Goal: Find specific page/section: Find specific page/section

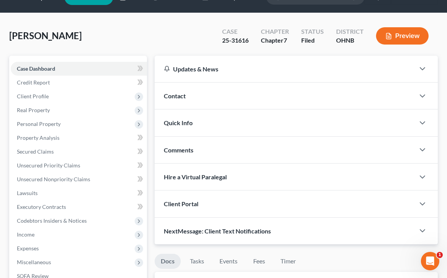
scroll to position [22, 0]
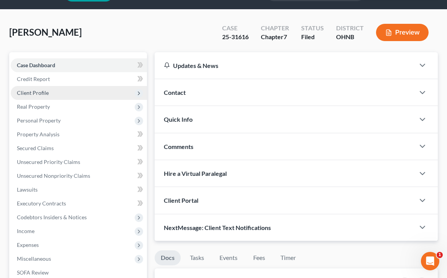
click at [78, 93] on span "Client Profile" at bounding box center [79, 93] width 136 height 14
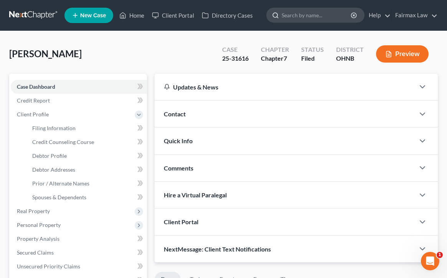
scroll to position [0, 0]
click at [308, 21] on input "search" at bounding box center [317, 15] width 70 height 14
click at [129, 18] on link "Home" at bounding box center [132, 15] width 33 height 14
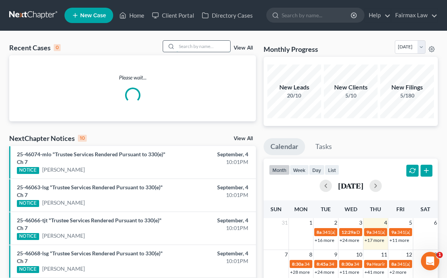
click at [182, 46] on input "search" at bounding box center [204, 46] width 54 height 11
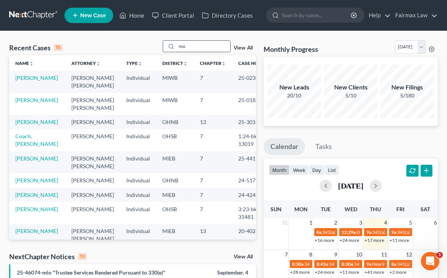
type input "m"
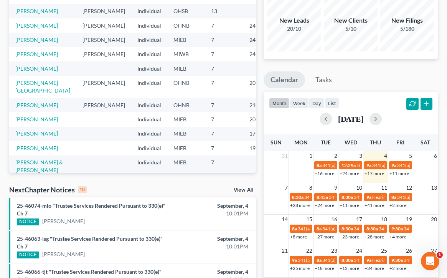
scroll to position [67, 0]
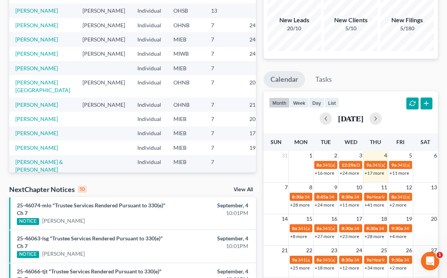
click at [296, 200] on tbody "8:30a 341(a) Meeting for [PERSON_NAME] 8:45a 341(a) Meeting for [PERSON_NAME] 8…" at bounding box center [351, 200] width 174 height 17
click at [298, 198] on span "8:30a" at bounding box center [298, 197] width 12 height 6
type input "[PERSON_NAME]"
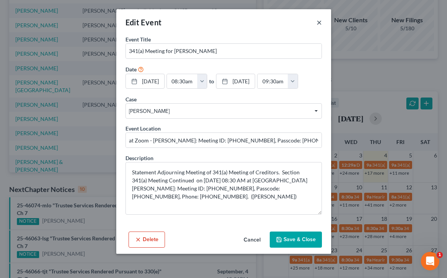
click at [319, 20] on button "×" at bounding box center [319, 22] width 5 height 9
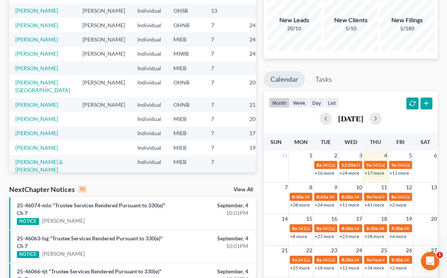
click at [295, 205] on link "+28 more" at bounding box center [300, 205] width 20 height 6
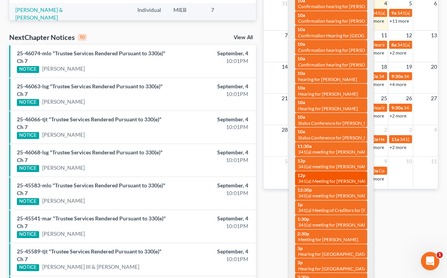
scroll to position [220, 0]
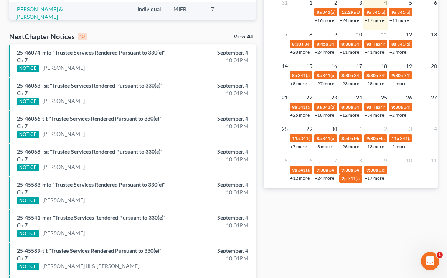
click at [271, 219] on div "Monthly Progress Bankruptcy Bankruptcy [DATE] [DATE] [DATE] [DATE] [DATE] [DATE…" at bounding box center [351, 103] width 182 height 566
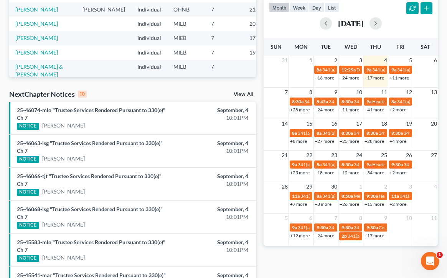
scroll to position [126, 0]
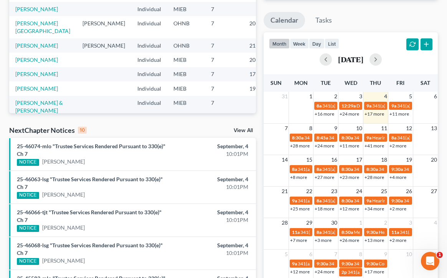
click at [346, 146] on link "+11 more" at bounding box center [350, 146] width 20 height 6
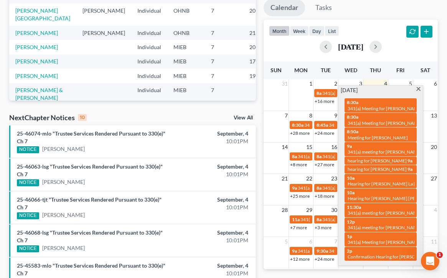
scroll to position [143, 0]
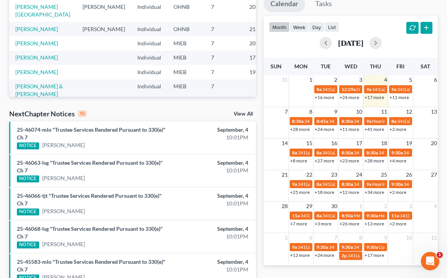
click at [336, 266] on div "Monthly Progress Bankruptcy Bankruptcy [DATE] [DATE] [DATE] [DATE] [DATE] [DATE…" at bounding box center [351, 180] width 182 height 566
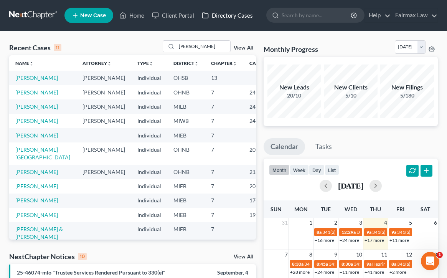
scroll to position [0, 0]
